Goal: Find specific page/section: Find specific page/section

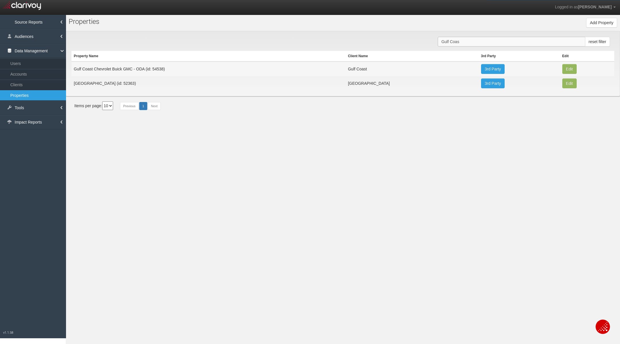
click at [457, 40] on input "Gulf Coas" at bounding box center [512, 42] width 148 height 10
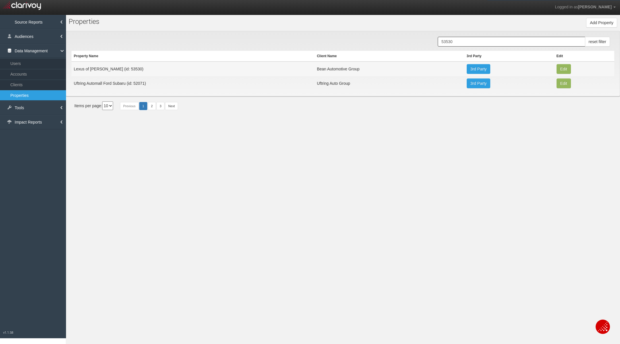
click at [95, 69] on td "Lexus of [PERSON_NAME] (id: 53530)" at bounding box center [192, 68] width 243 height 15
copy tr "Lexus of [PERSON_NAME] (id: 53530)"
click at [465, 38] on input "53530" at bounding box center [512, 42] width 148 height 10
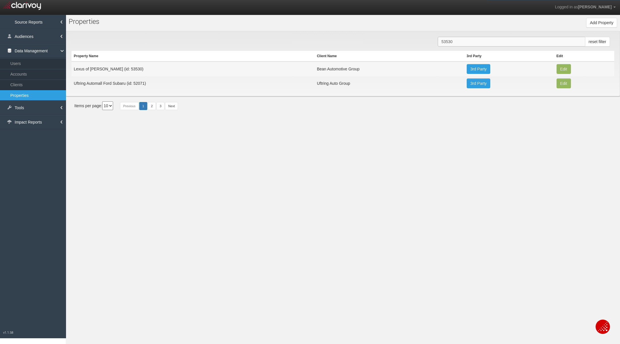
click at [465, 38] on input "53530" at bounding box center [512, 42] width 148 height 10
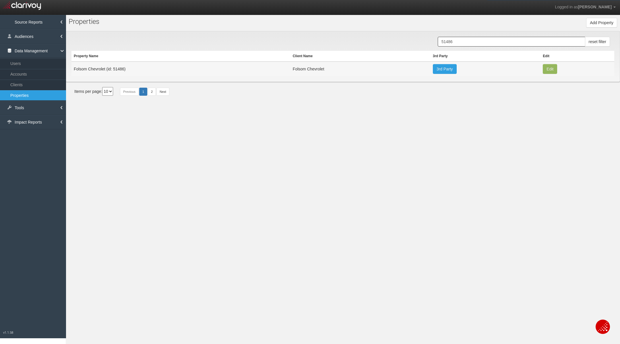
click at [83, 66] on td "Folsom Chevrolet (id: 51486)" at bounding box center [180, 68] width 219 height 15
copy tr "Folsom Chevrolet (id: 51486)"
click at [461, 42] on input "51486" at bounding box center [512, 42] width 148 height 10
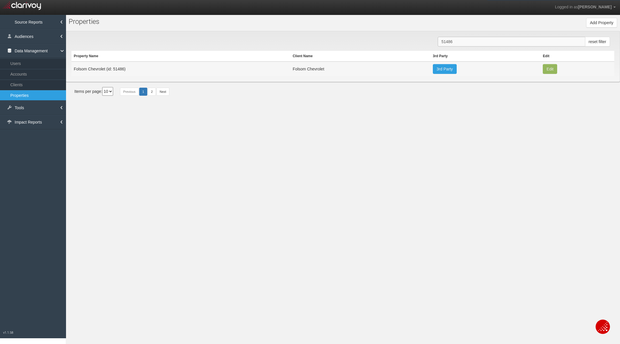
click at [461, 42] on input "51486" at bounding box center [512, 42] width 148 height 10
type input "52151"
click at [90, 66] on td "Portsmouth Ford Used Car Center (id: 52151)" at bounding box center [210, 68] width 279 height 15
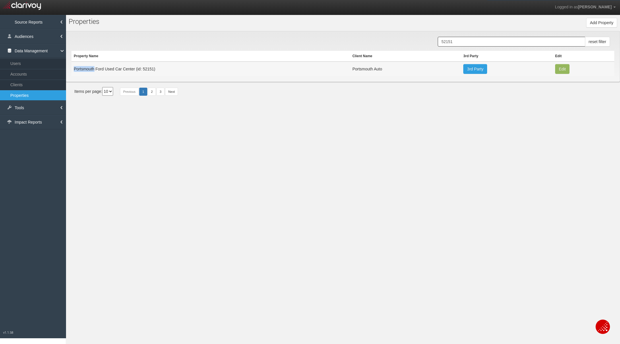
click at [90, 66] on td "Portsmouth Ford Used Car Center (id: 52151)" at bounding box center [210, 68] width 279 height 15
copy tr "Portsmouth Ford Used Car Center (id: 52151)"
